Goal: Transaction & Acquisition: Purchase product/service

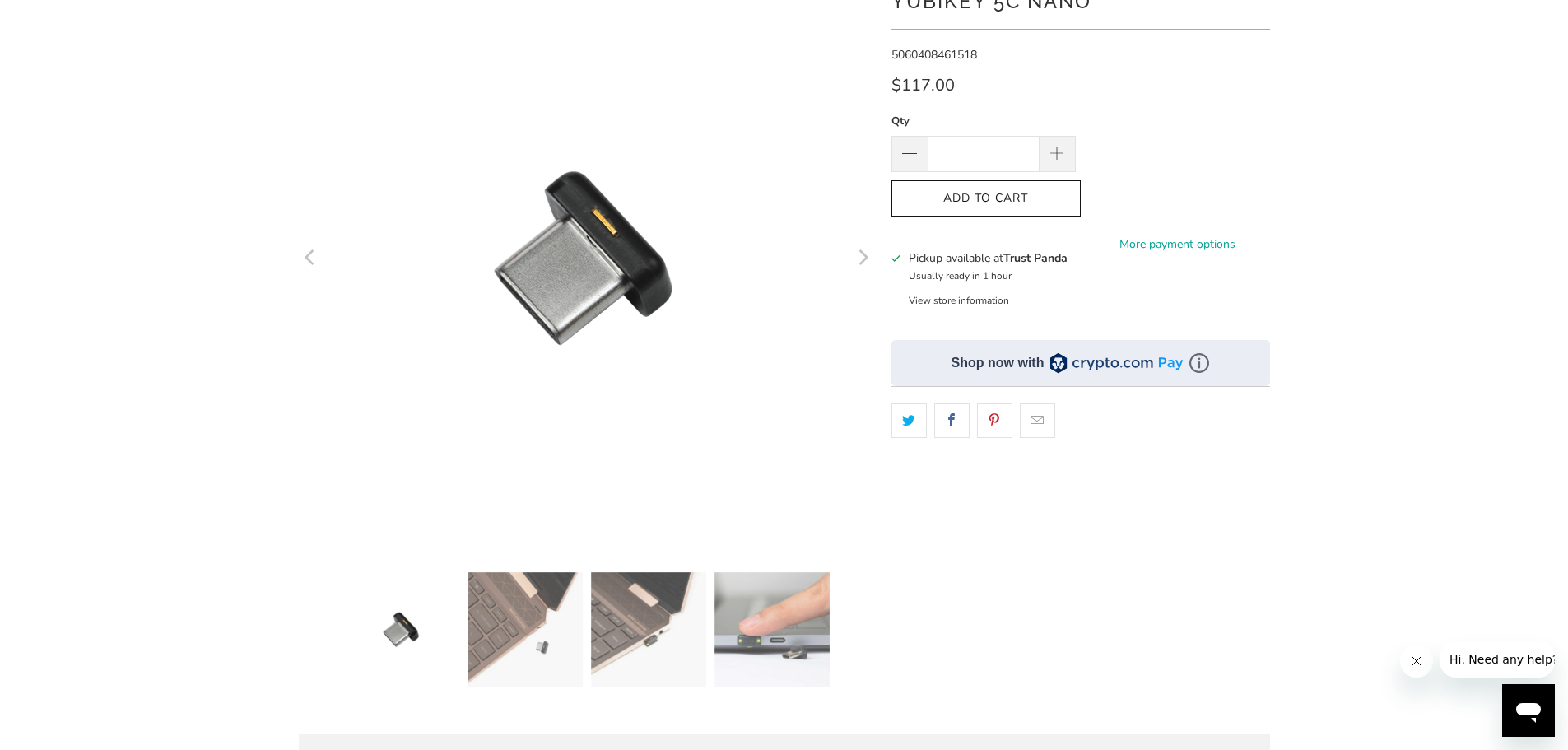
scroll to position [411, 0]
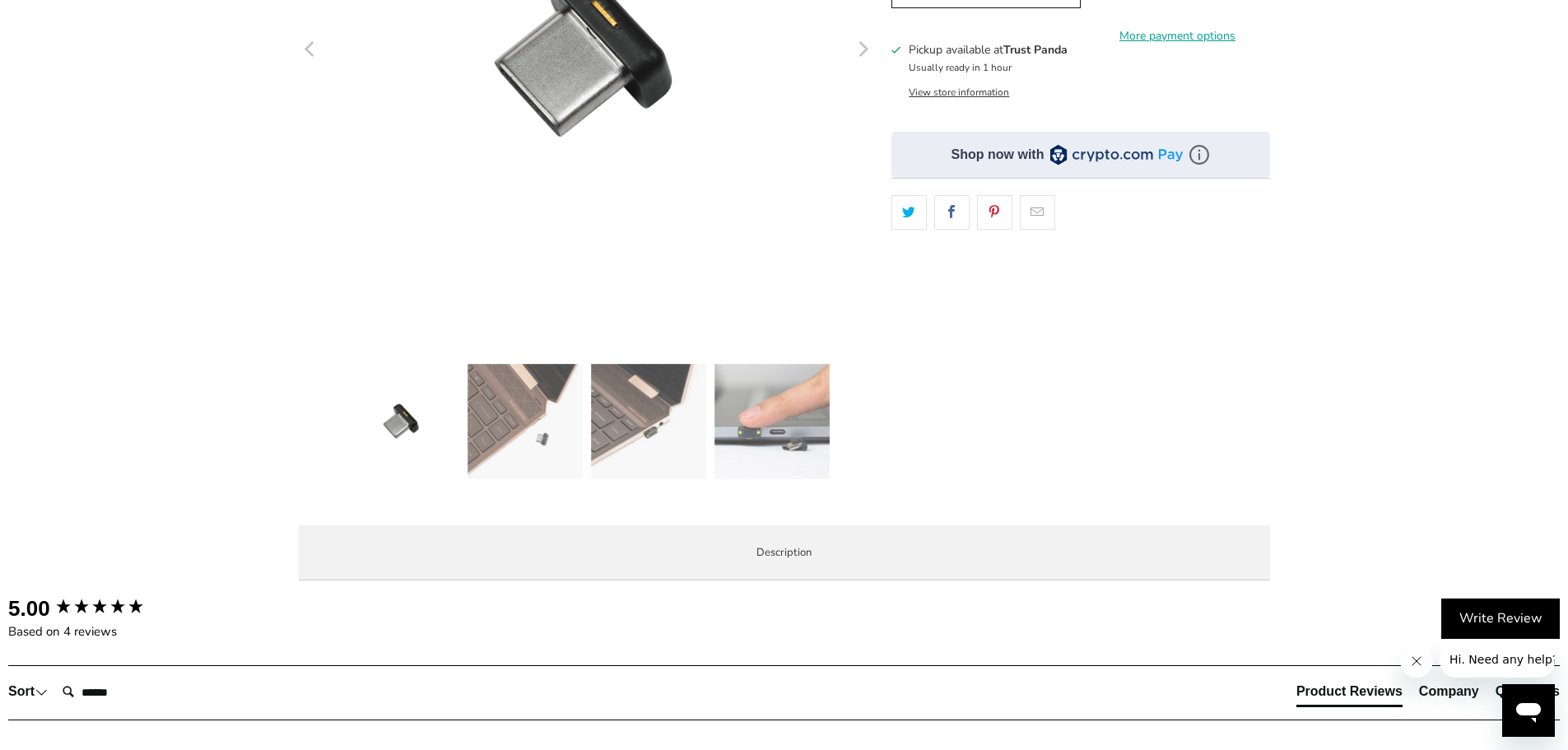
click at [775, 437] on img at bounding box center [772, 422] width 115 height 115
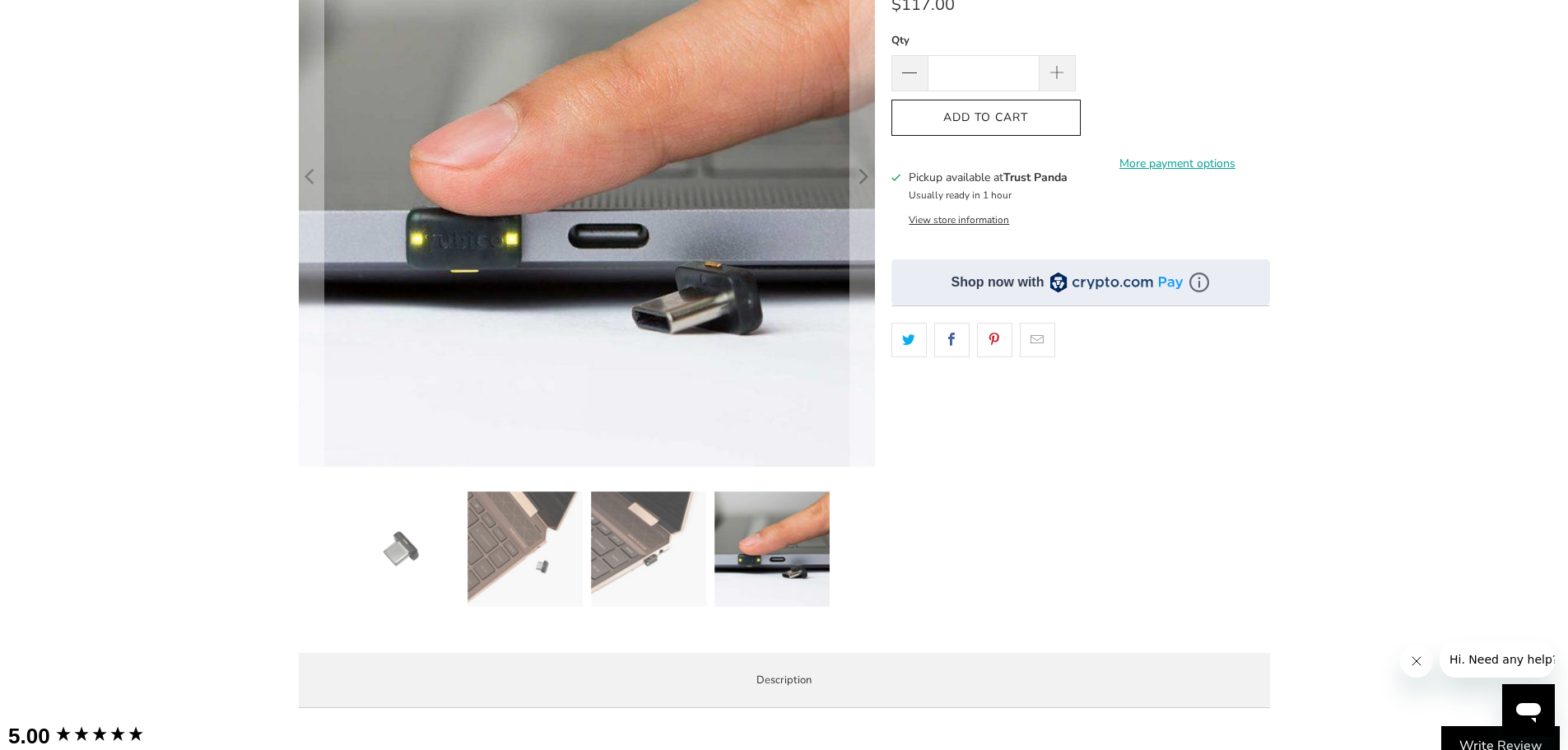
scroll to position [0, 0]
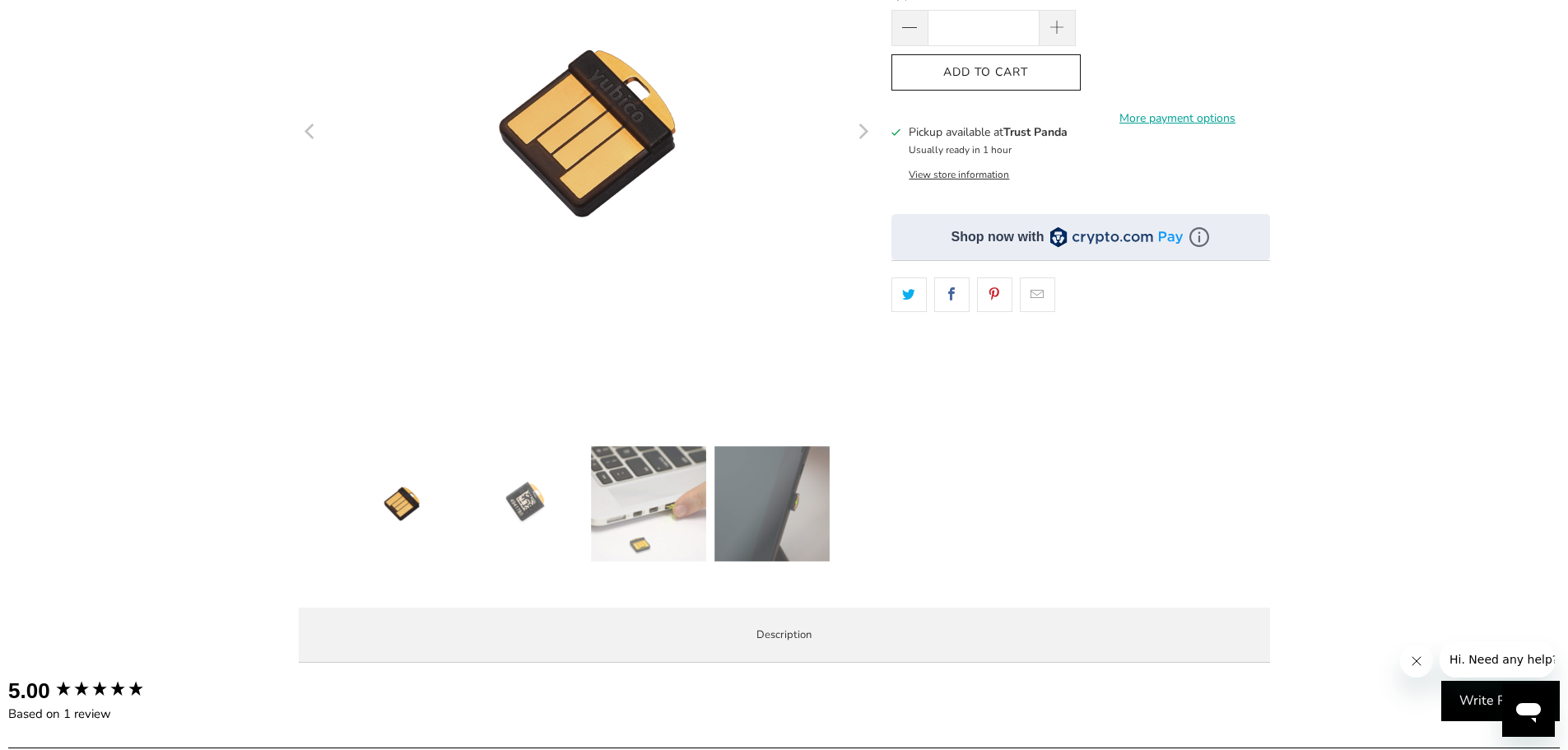
click at [669, 503] on img at bounding box center [649, 503] width 115 height 115
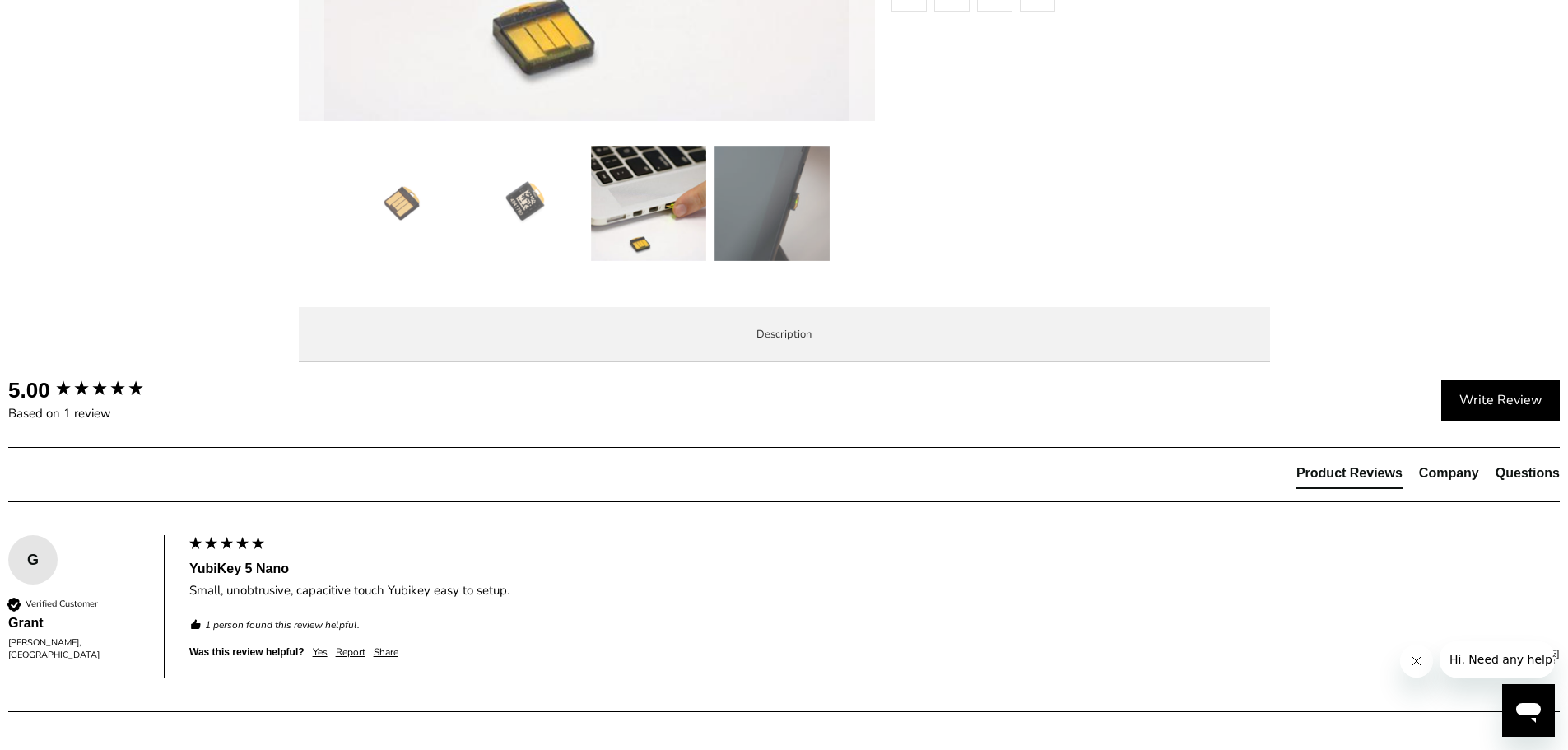
scroll to position [658, 0]
